Goal: Find specific page/section: Find specific page/section

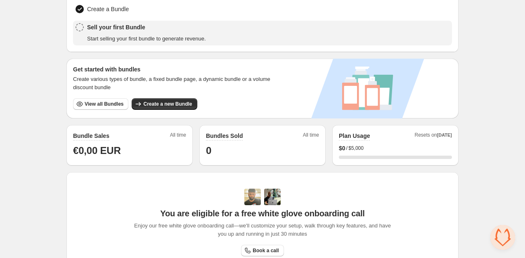
scroll to position [109, 0]
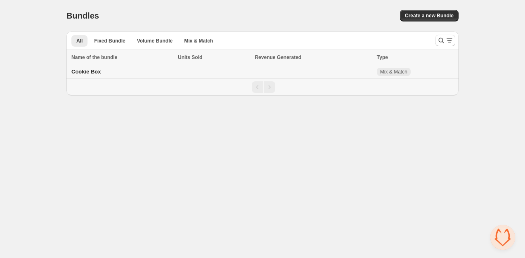
click at [95, 73] on span "Cookie Box" at bounding box center [86, 71] width 30 height 6
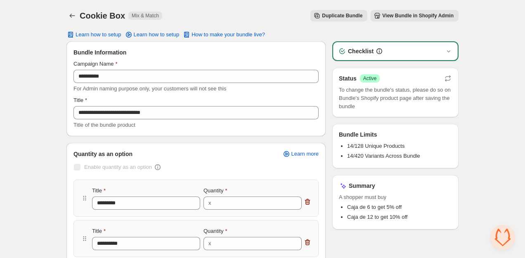
click at [387, 14] on span "View Bundle in Shopify Admin" at bounding box center [417, 15] width 71 height 7
